Goal: Navigation & Orientation: Find specific page/section

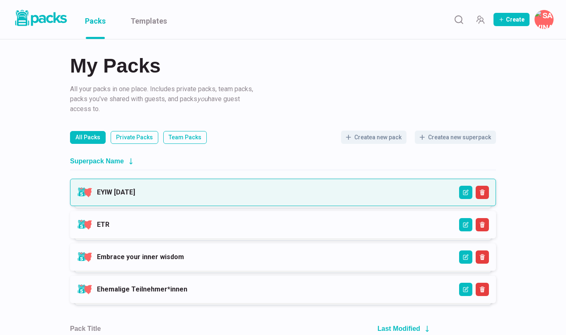
click at [135, 194] on link "EYIW 3 - April 2025" at bounding box center [116, 192] width 38 height 8
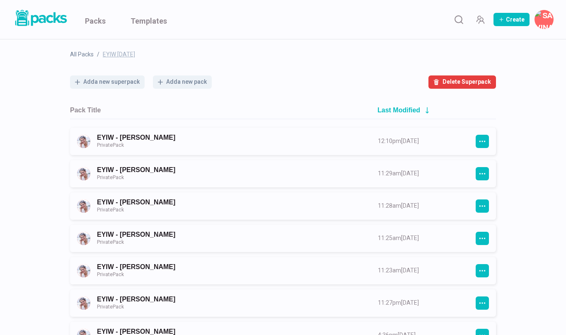
scroll to position [43, 0]
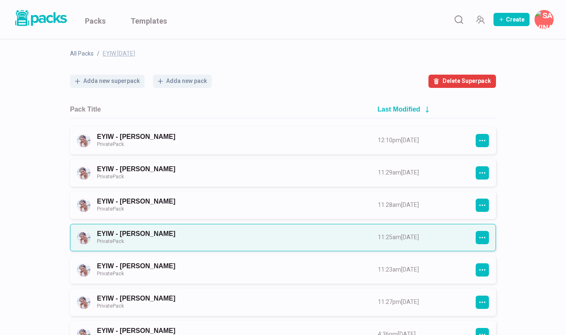
click at [267, 237] on link "EYIW - Eva Becker Private Pack" at bounding box center [230, 237] width 266 height 15
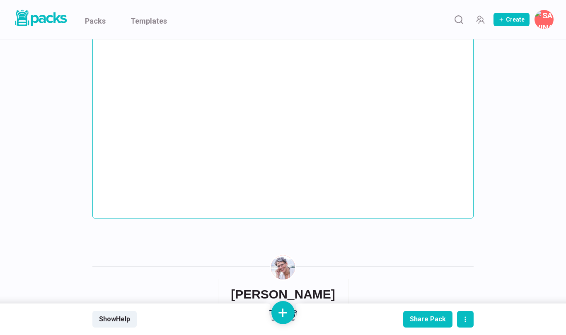
scroll to position [4076, 0]
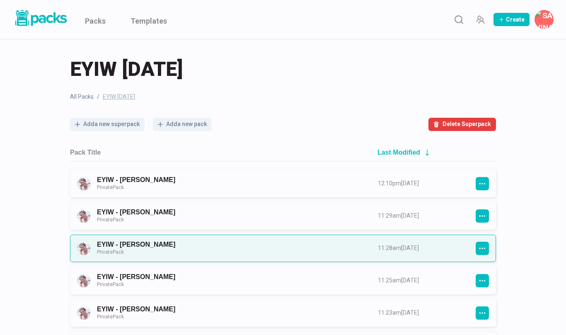
click at [171, 245] on link "EYIW - Hanna Wassmann Private Pack" at bounding box center [230, 247] width 266 height 15
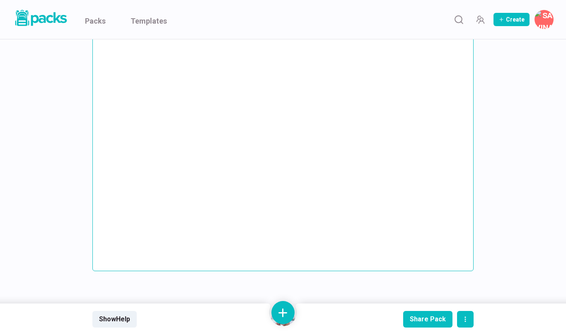
scroll to position [1106, 0]
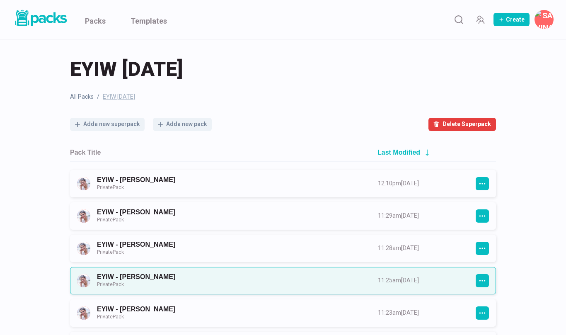
click at [162, 279] on link "EYIW - Eva Becker Private Pack" at bounding box center [230, 280] width 266 height 15
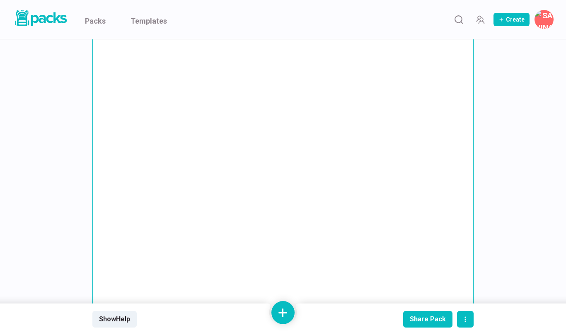
scroll to position [3921, 0]
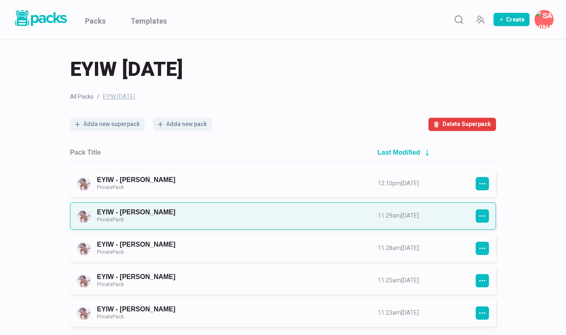
click at [169, 211] on link "EYIW - Bettina Jakob Private Pack" at bounding box center [230, 215] width 266 height 15
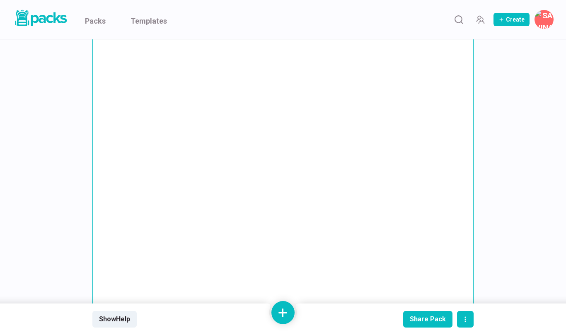
scroll to position [543, 0]
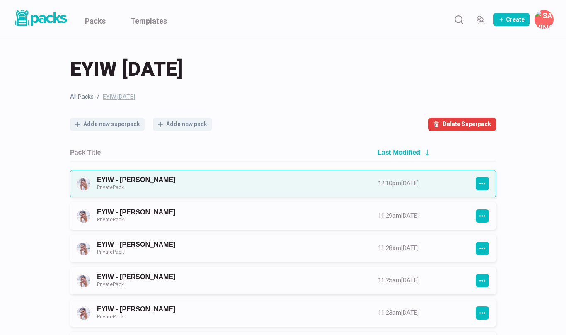
click at [175, 183] on link "EYIW - Stephanie Hirschberger Private Pack" at bounding box center [230, 183] width 266 height 15
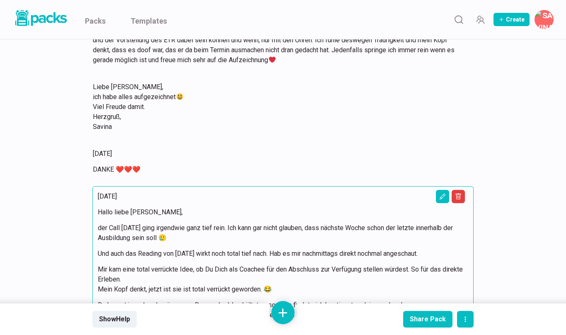
scroll to position [10018, 0]
